Goal: Find specific page/section: Find specific page/section

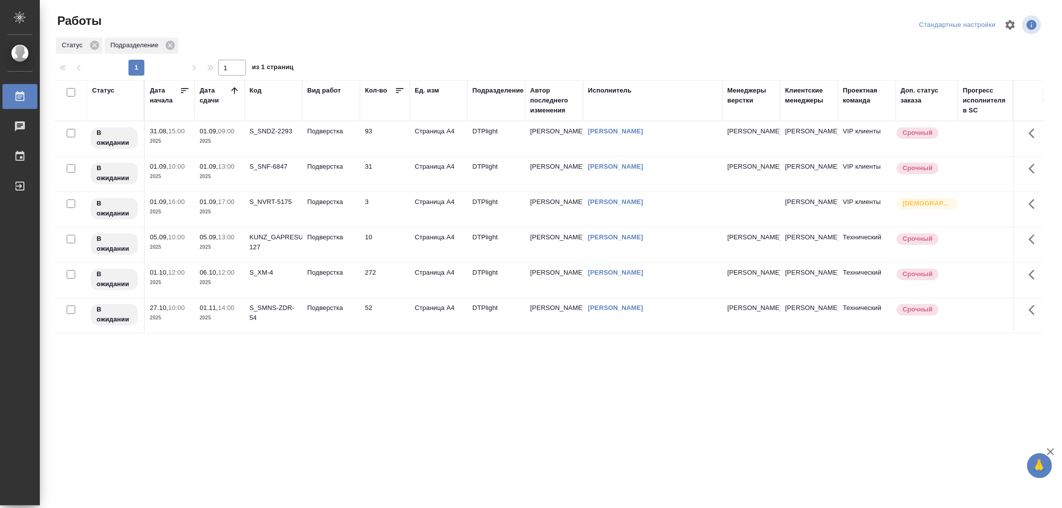
click at [325, 140] on td "Подверстка" at bounding box center [331, 138] width 58 height 35
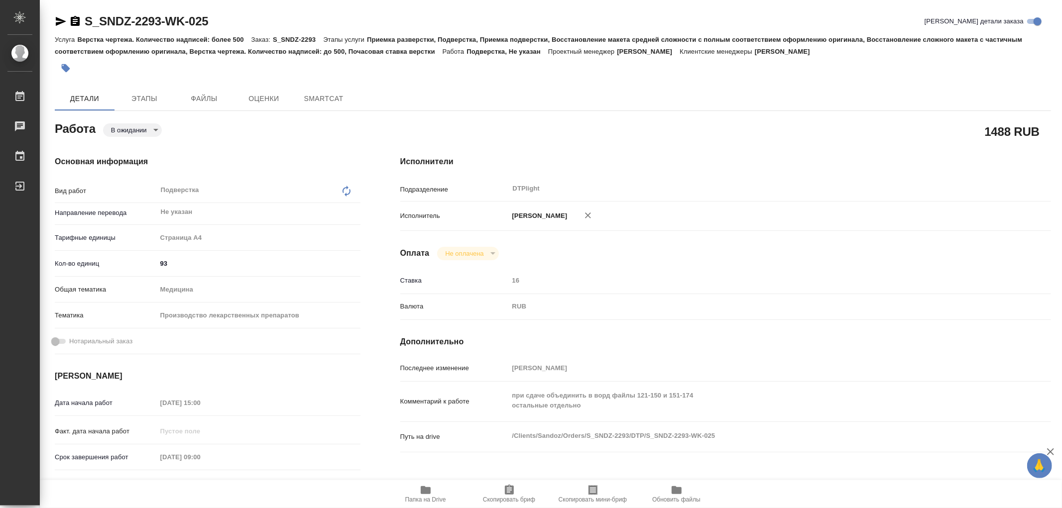
type textarea "x"
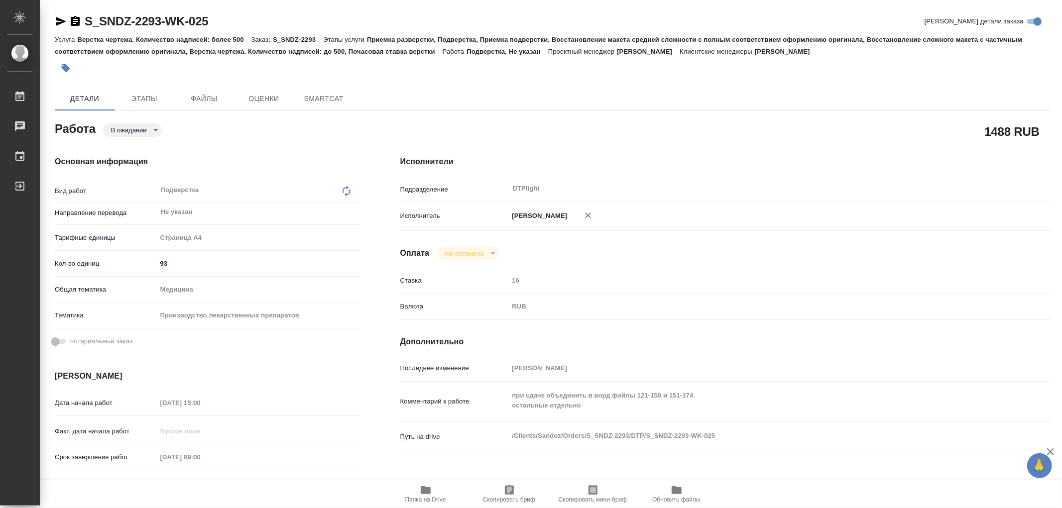
type textarea "x"
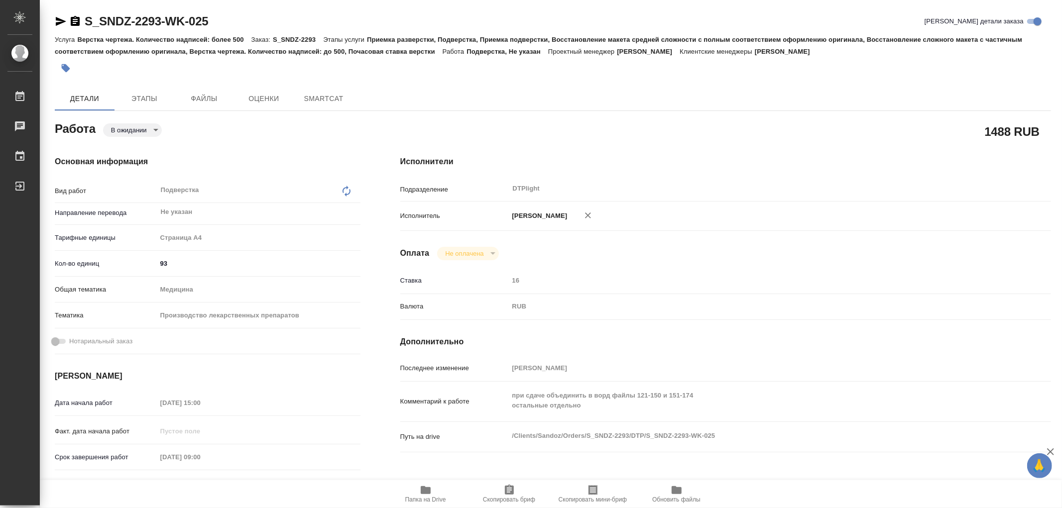
type textarea "x"
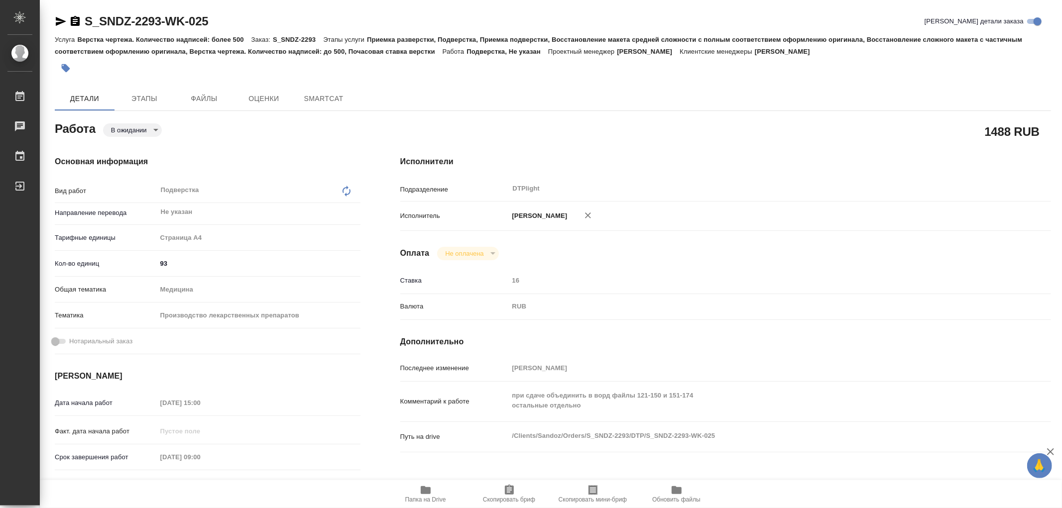
type textarea "x"
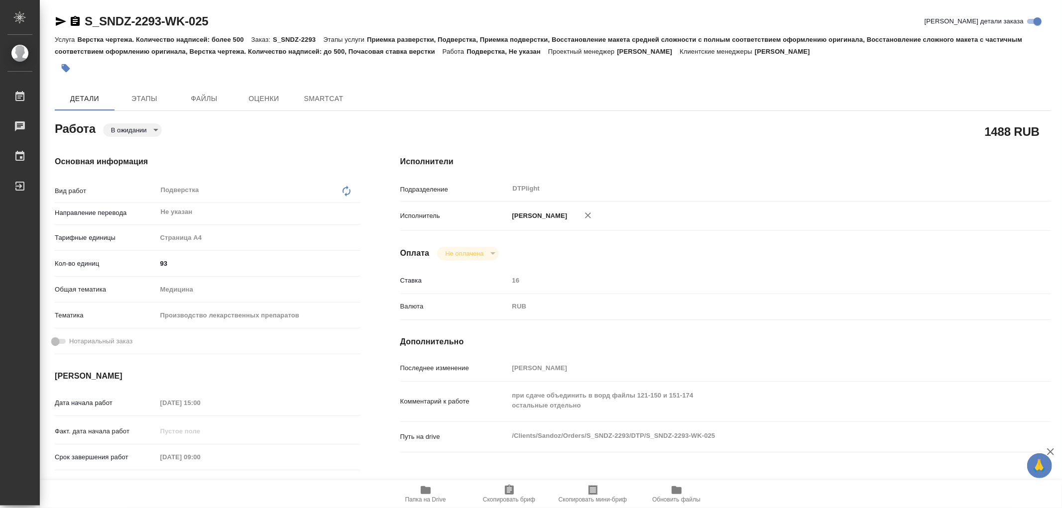
type textarea "x"
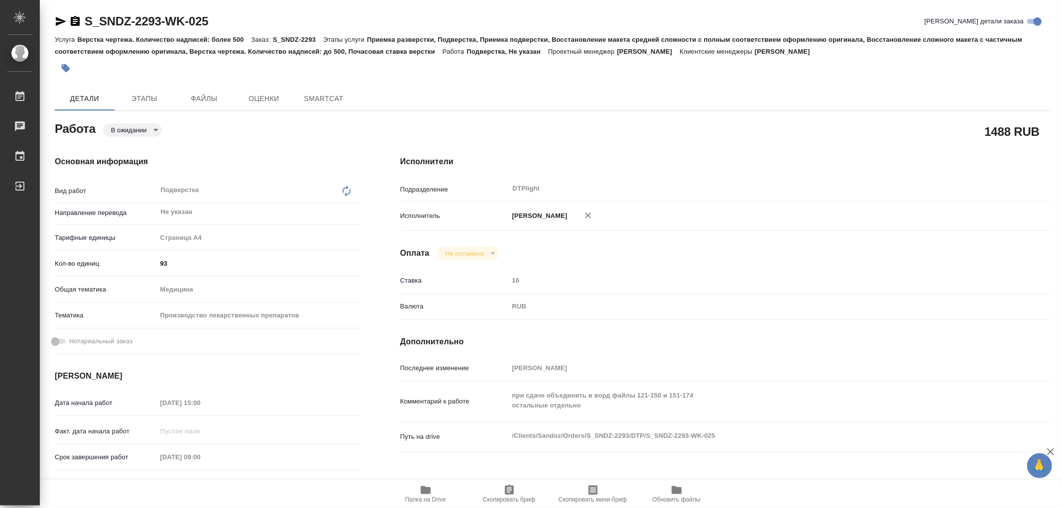
type textarea "x"
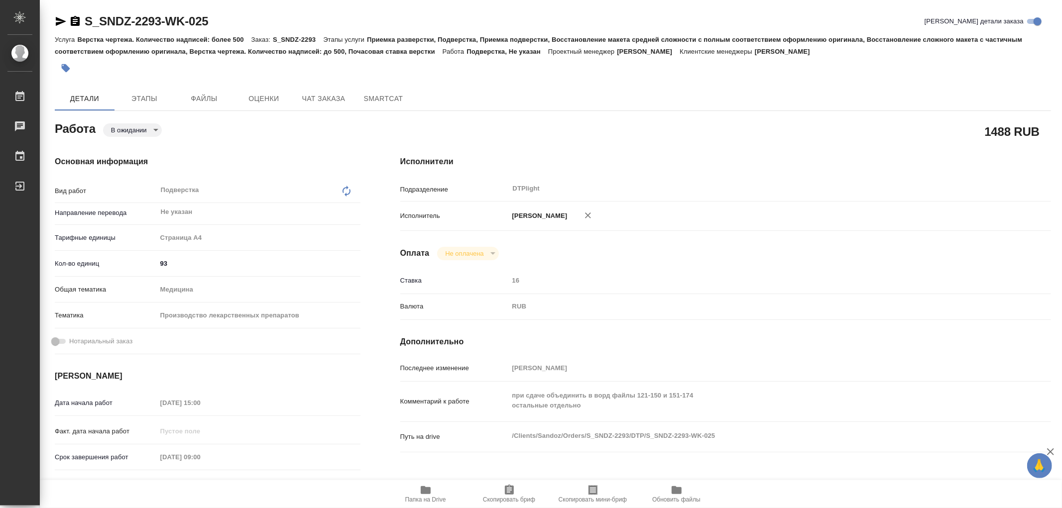
type textarea "x"
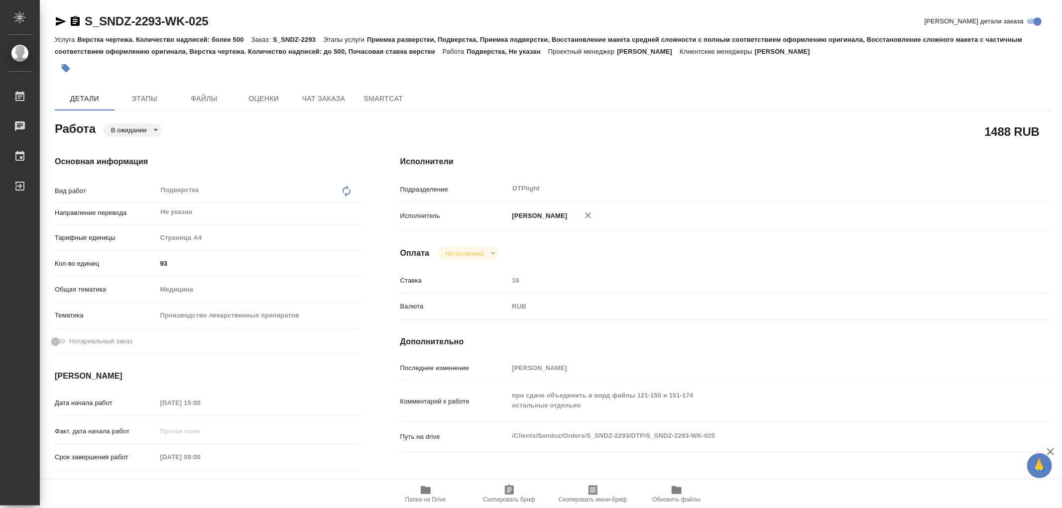
type textarea "x"
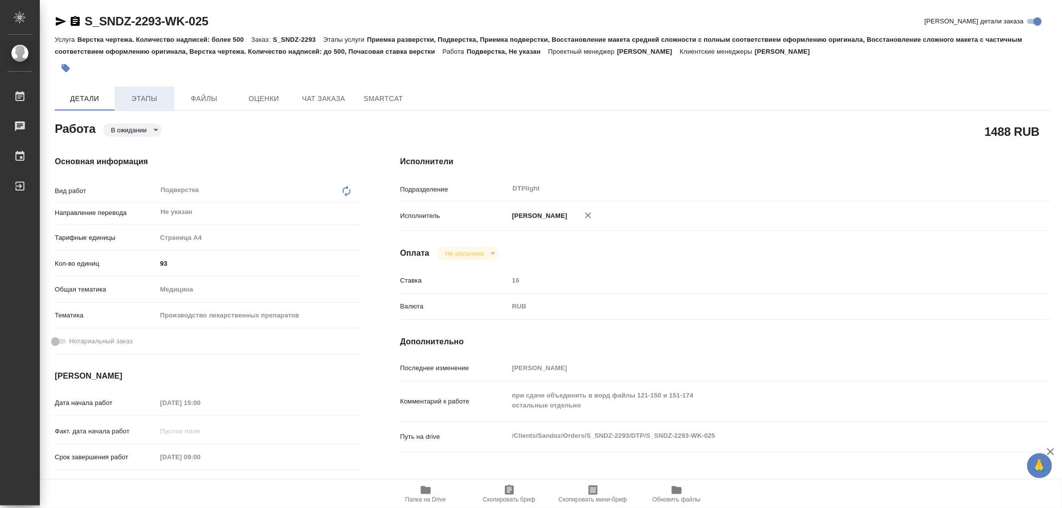
click at [148, 100] on span "Этапы" at bounding box center [144, 99] width 48 height 12
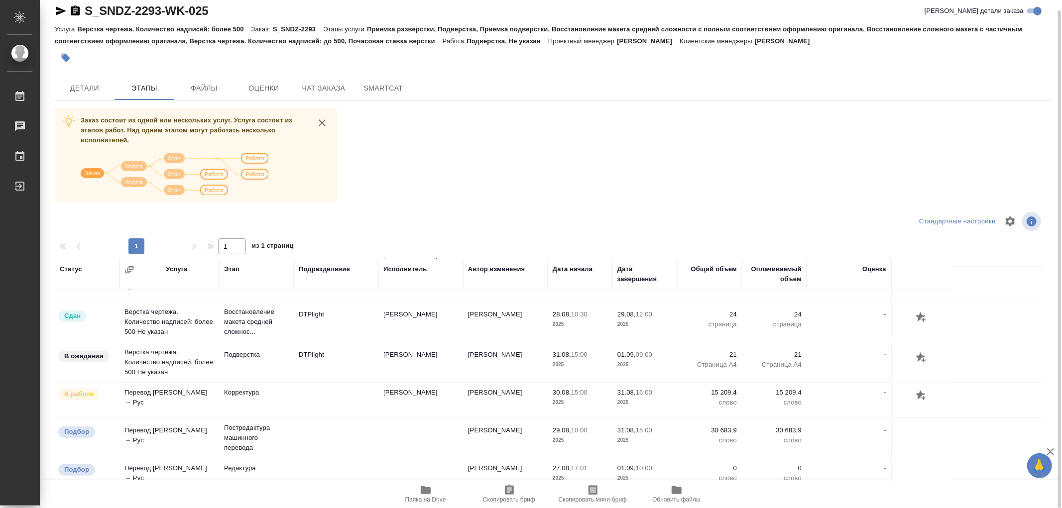
scroll to position [671, 0]
